Goal: Navigation & Orientation: Find specific page/section

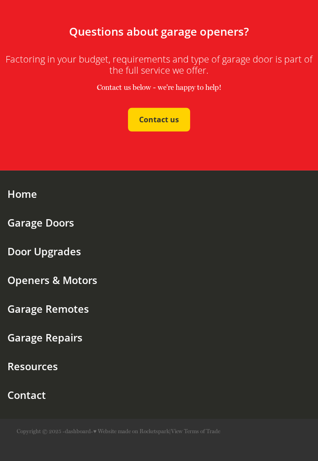
scroll to position [1921, 0]
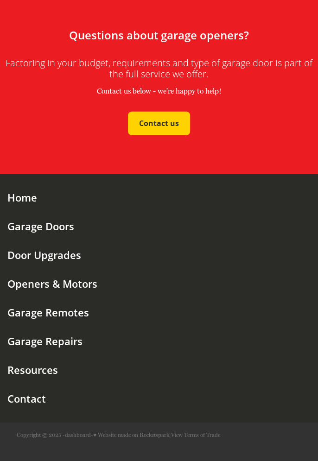
click at [89, 289] on div "Openers & Motors" at bounding box center [160, 284] width 306 height 10
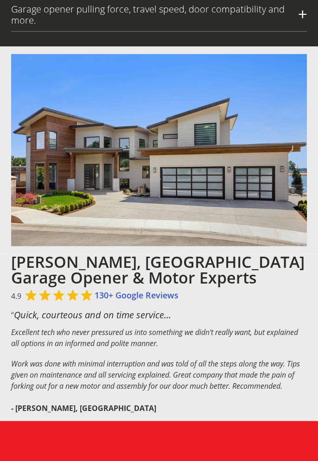
scroll to position [1477, 0]
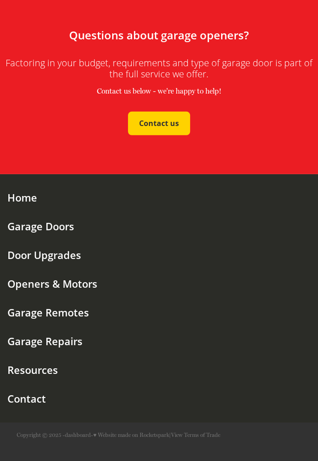
click at [86, 318] on div "Garage Remotes" at bounding box center [160, 312] width 306 height 10
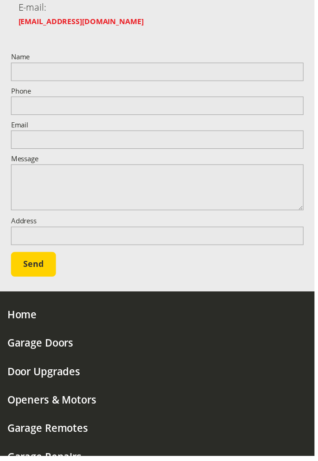
scroll to position [1093, 0]
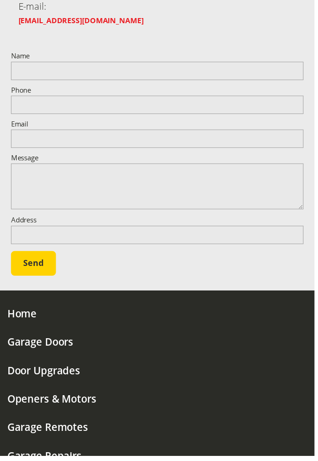
click at [81, 418] on link "Garage Remotes" at bounding box center [160, 432] width 306 height 29
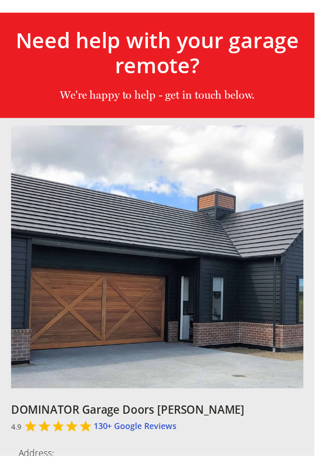
scroll to position [528, 0]
